Goal: Navigation & Orientation: Find specific page/section

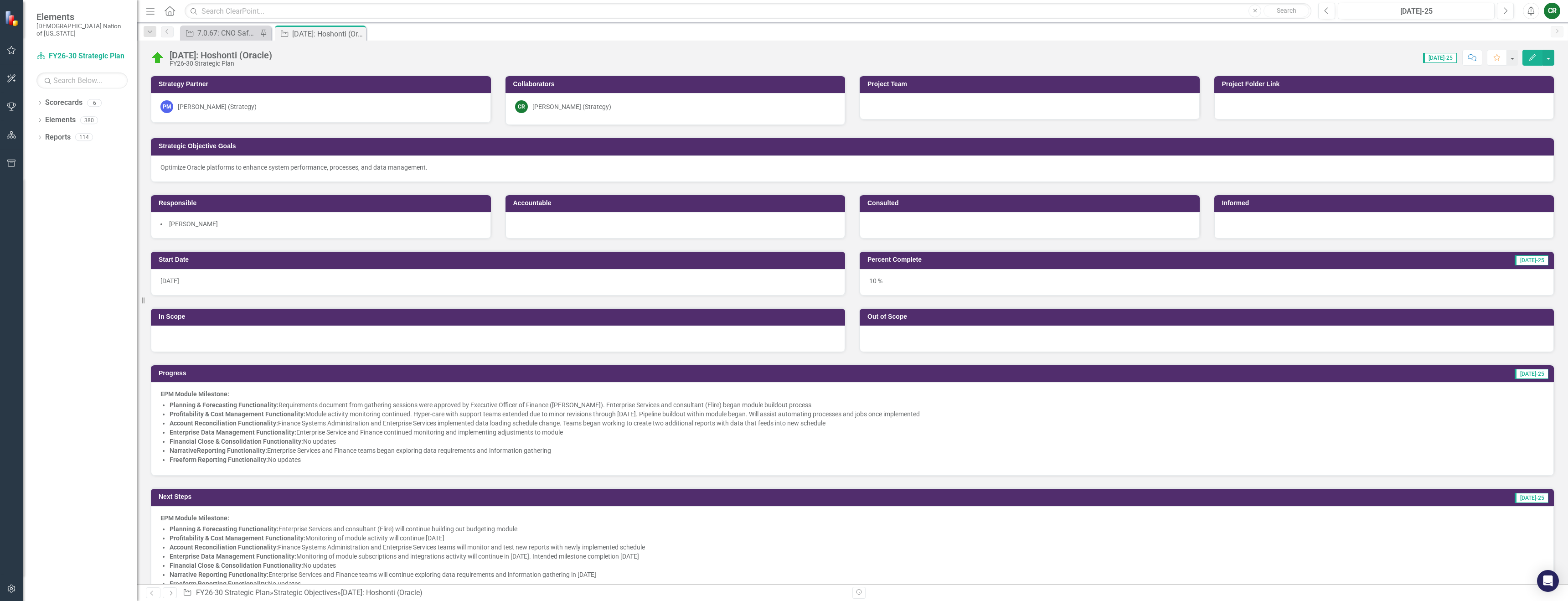
click at [20, 53] on button "button" at bounding box center [11, 51] width 20 height 19
click at [15, 51] on icon "button" at bounding box center [11, 50] width 10 height 8
click at [48, 120] on link "My Favorites" at bounding box center [81, 125] width 91 height 11
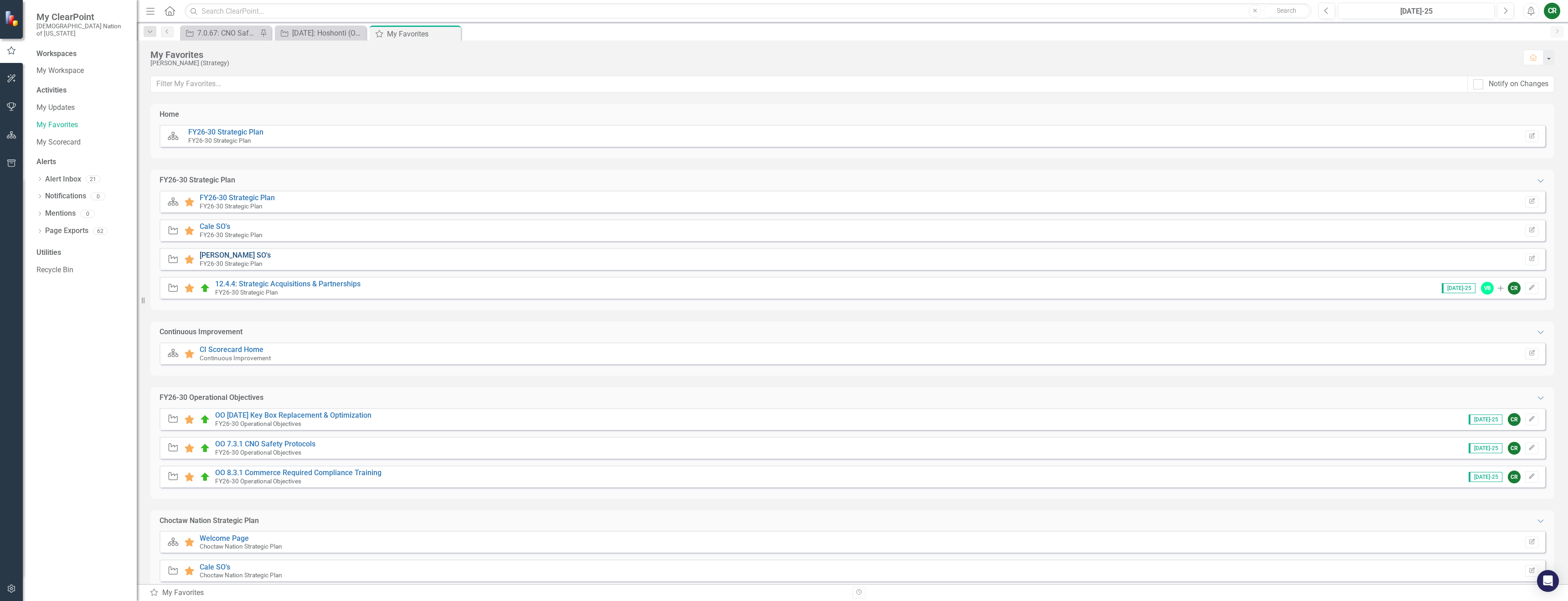
click at [215, 257] on link "[PERSON_NAME] SO's" at bounding box center [235, 255] width 71 height 9
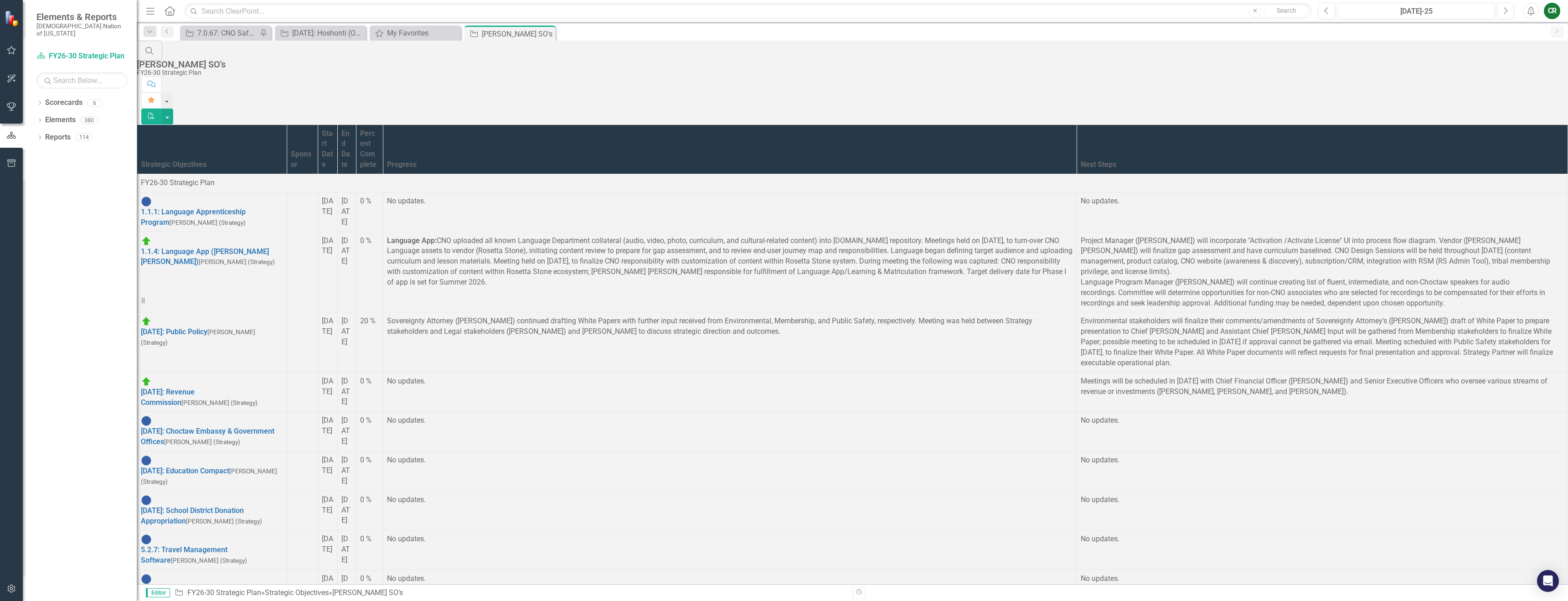
scroll to position [272, 0]
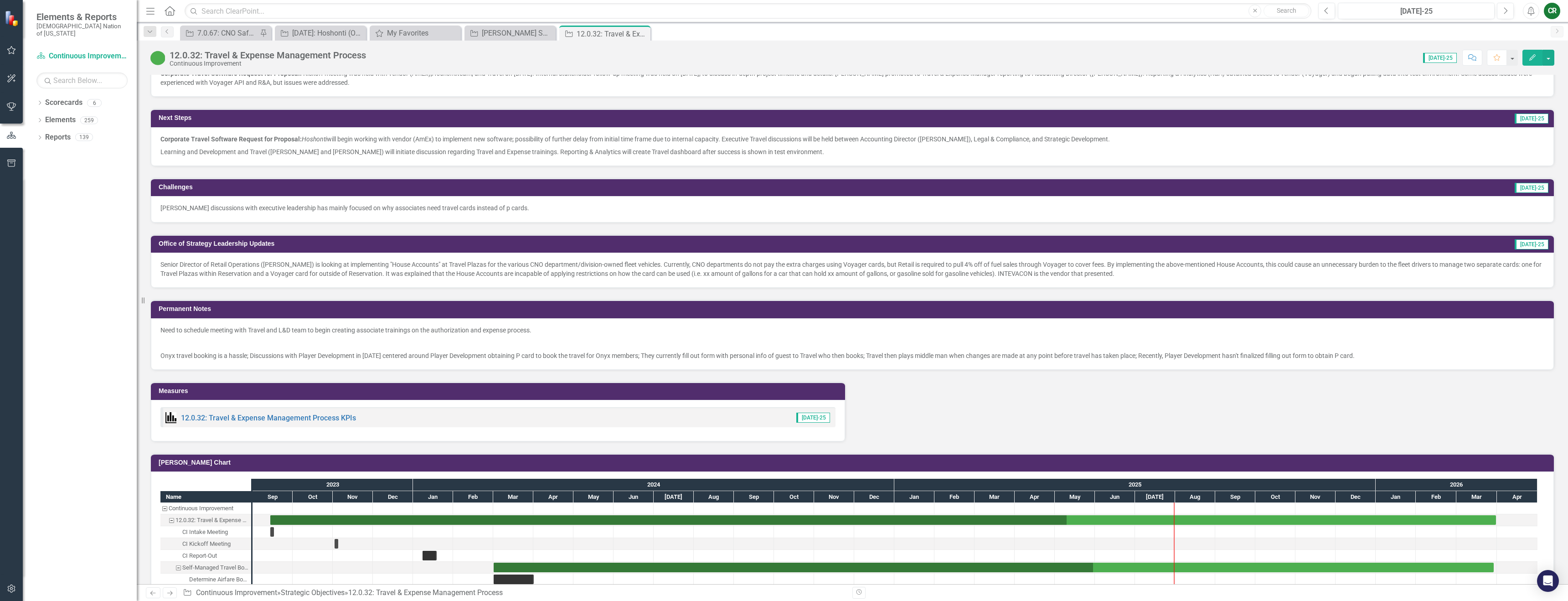
scroll to position [604, 0]
click at [243, 421] on link "12.0.32: Travel & Expense Management Process KPIs" at bounding box center [269, 417] width 175 height 9
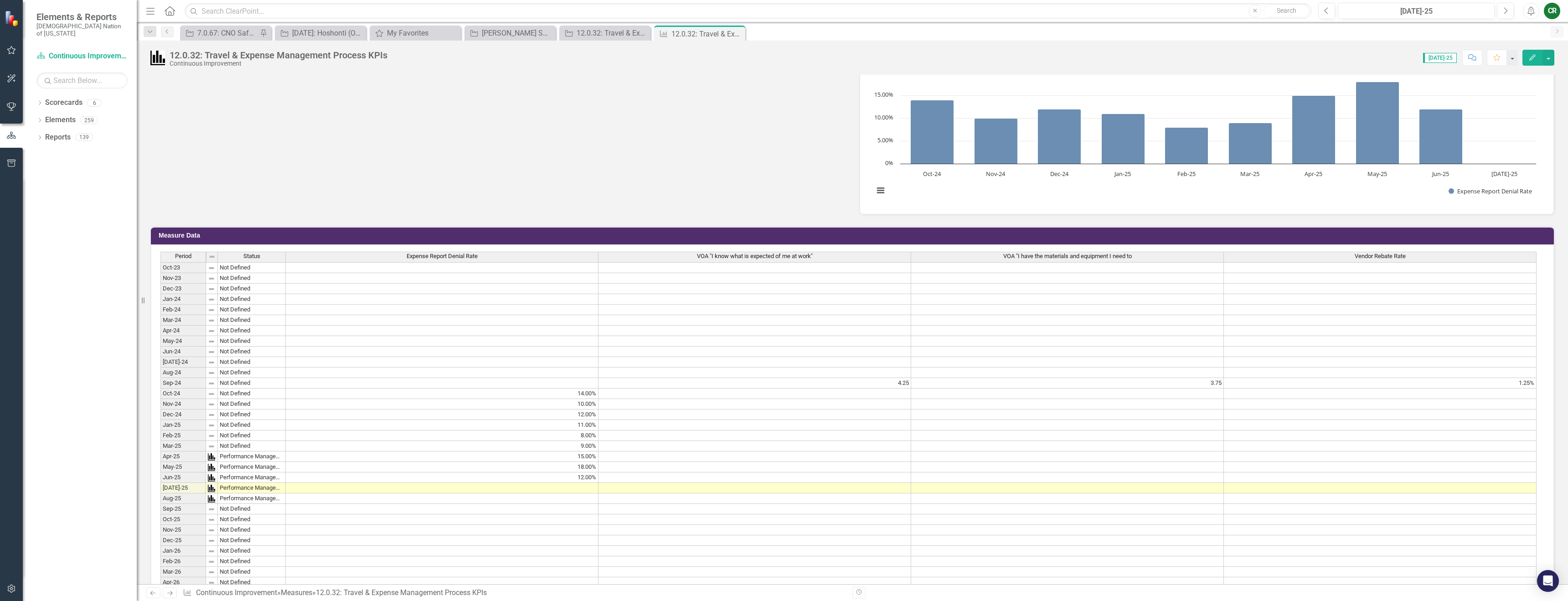
scroll to position [434, 0]
